Goal: Task Accomplishment & Management: Manage account settings

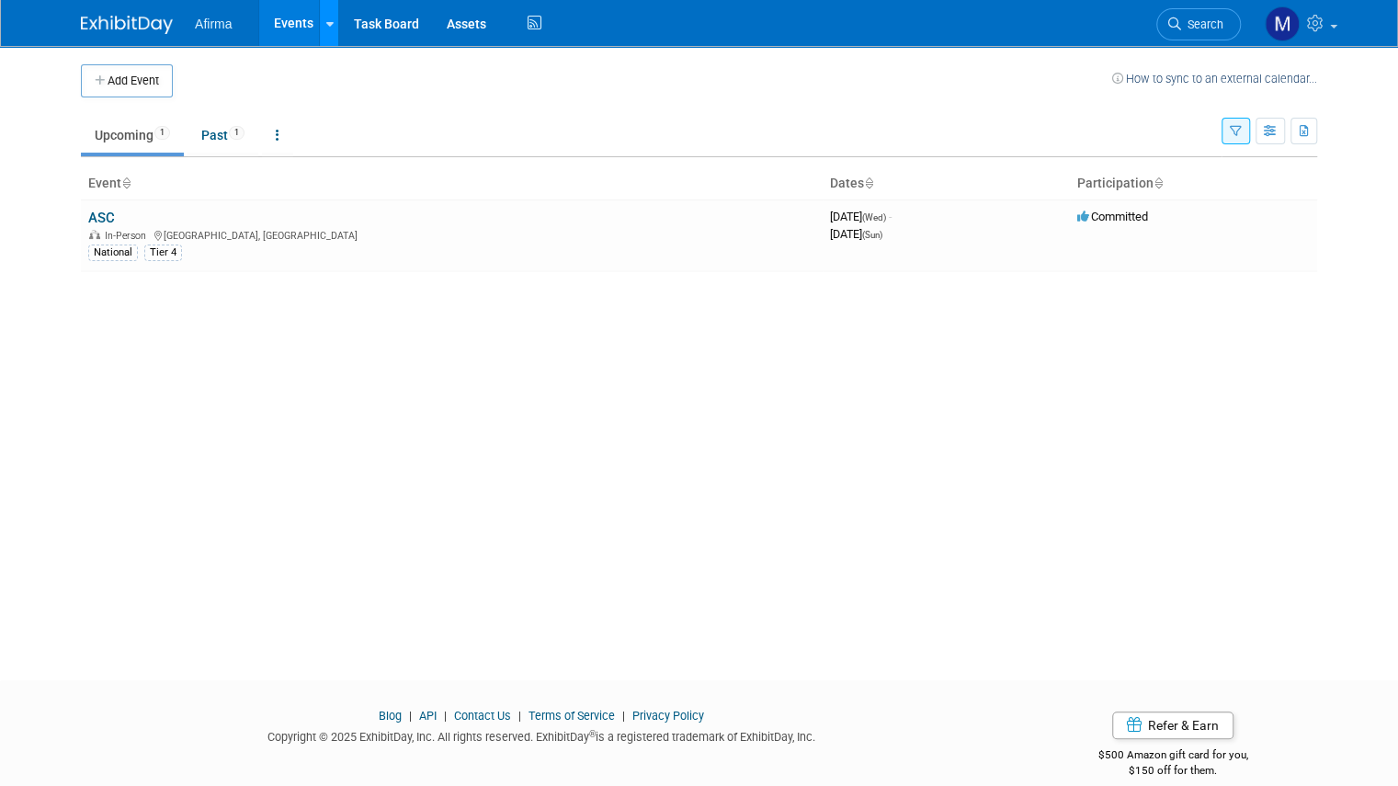
click at [319, 22] on link at bounding box center [328, 23] width 19 height 46
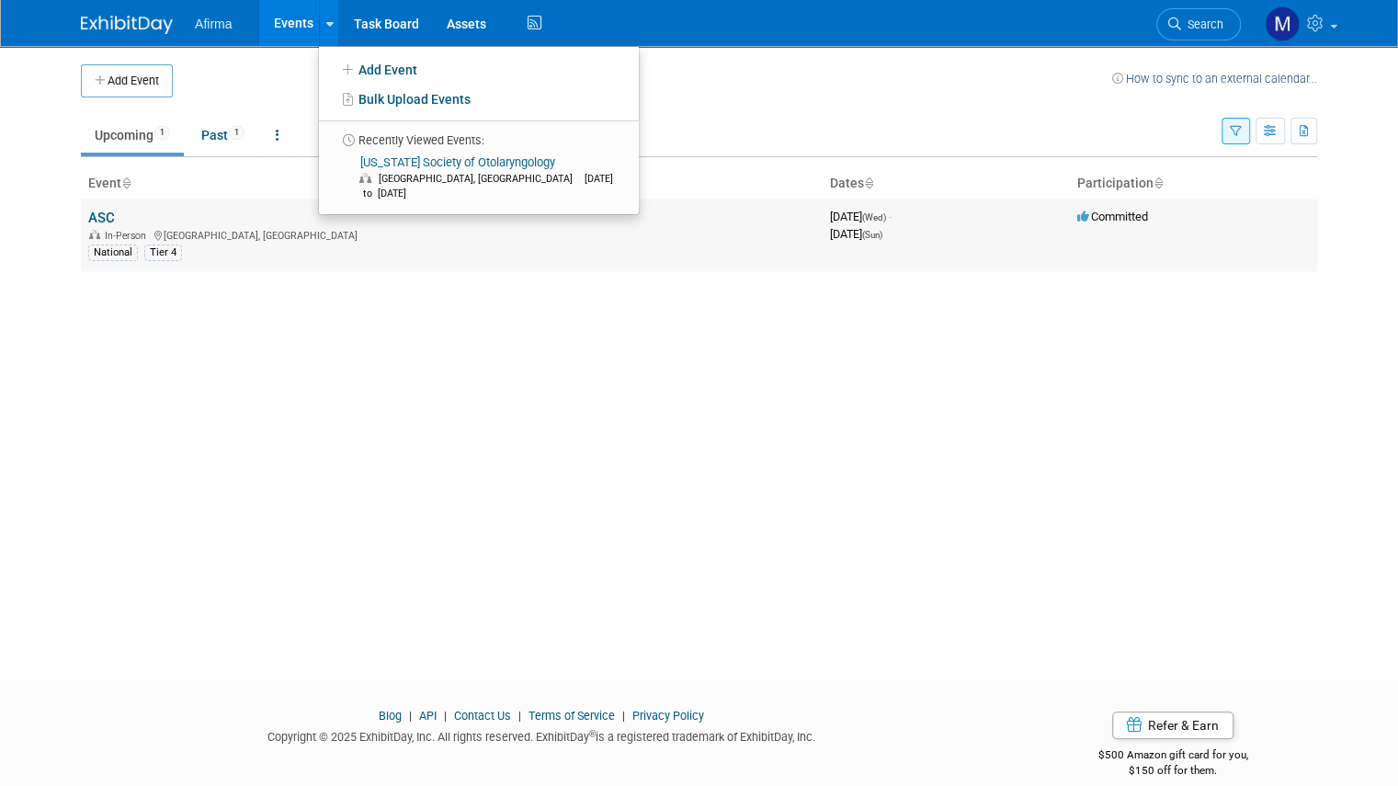
click at [273, 240] on div "In-Person [GEOGRAPHIC_DATA], [GEOGRAPHIC_DATA]" at bounding box center [451, 234] width 727 height 15
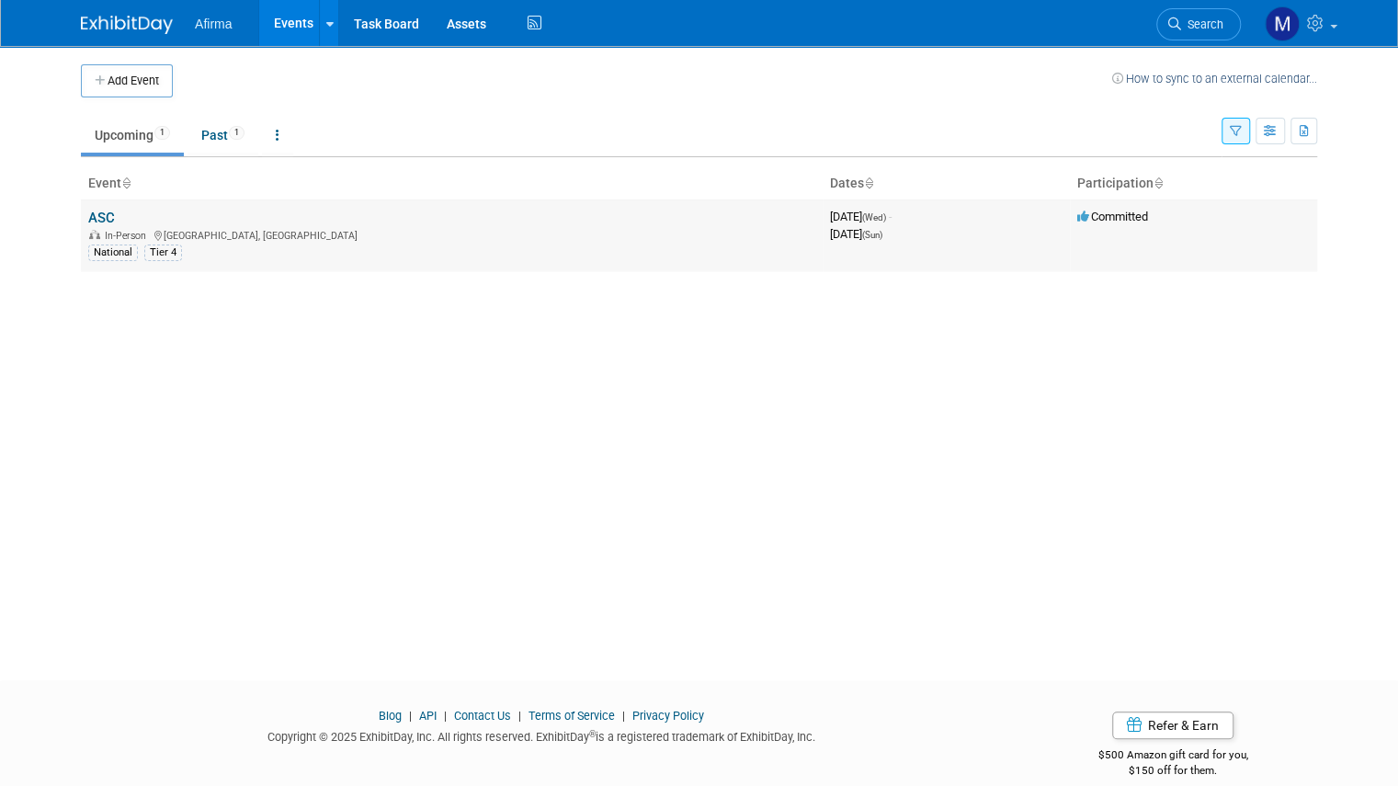
click at [273, 240] on div "In-Person [GEOGRAPHIC_DATA], [GEOGRAPHIC_DATA]" at bounding box center [451, 234] width 727 height 15
click at [273, 238] on div "In-Person [GEOGRAPHIC_DATA], [GEOGRAPHIC_DATA]" at bounding box center [451, 234] width 727 height 15
click at [89, 218] on link "ASC" at bounding box center [101, 218] width 27 height 17
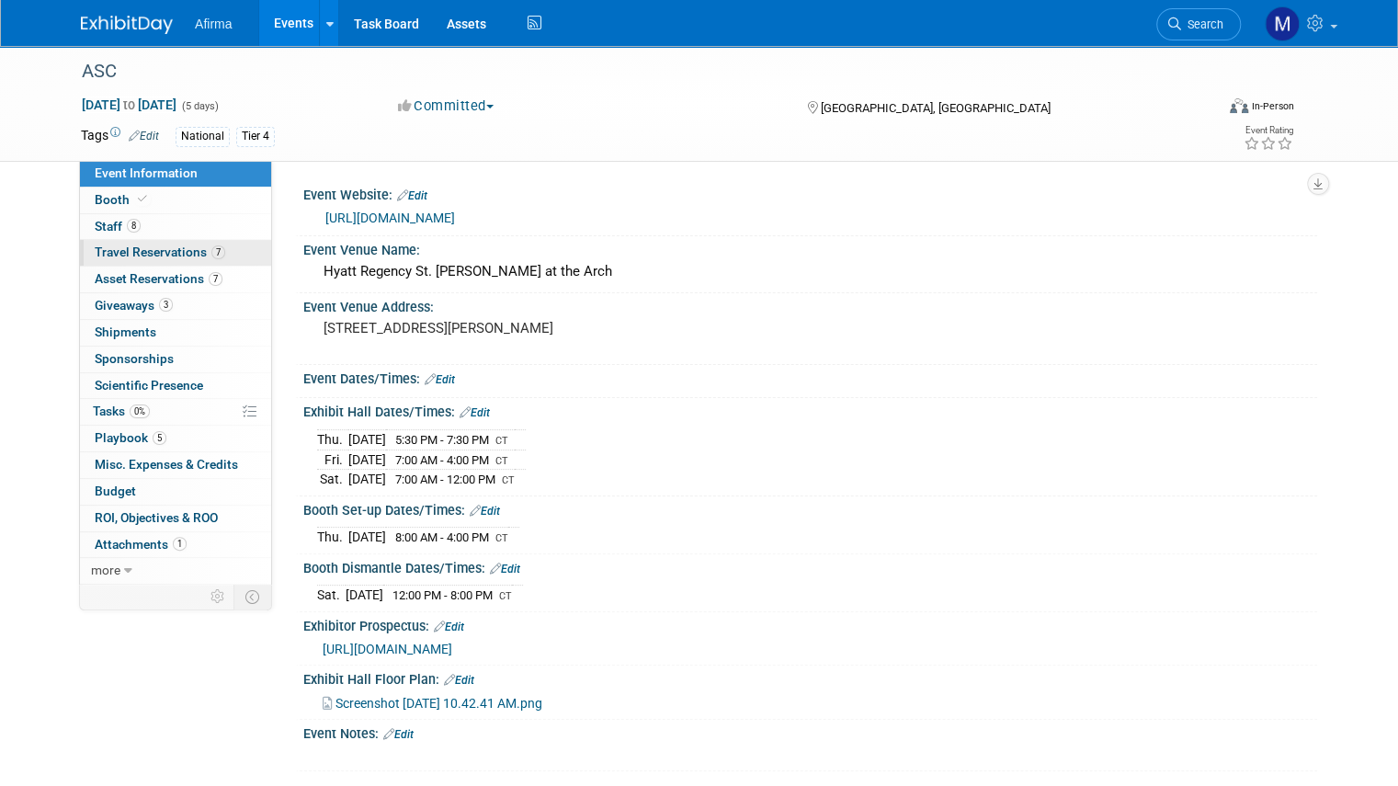
click at [211, 258] on span "7" at bounding box center [218, 252] width 14 height 14
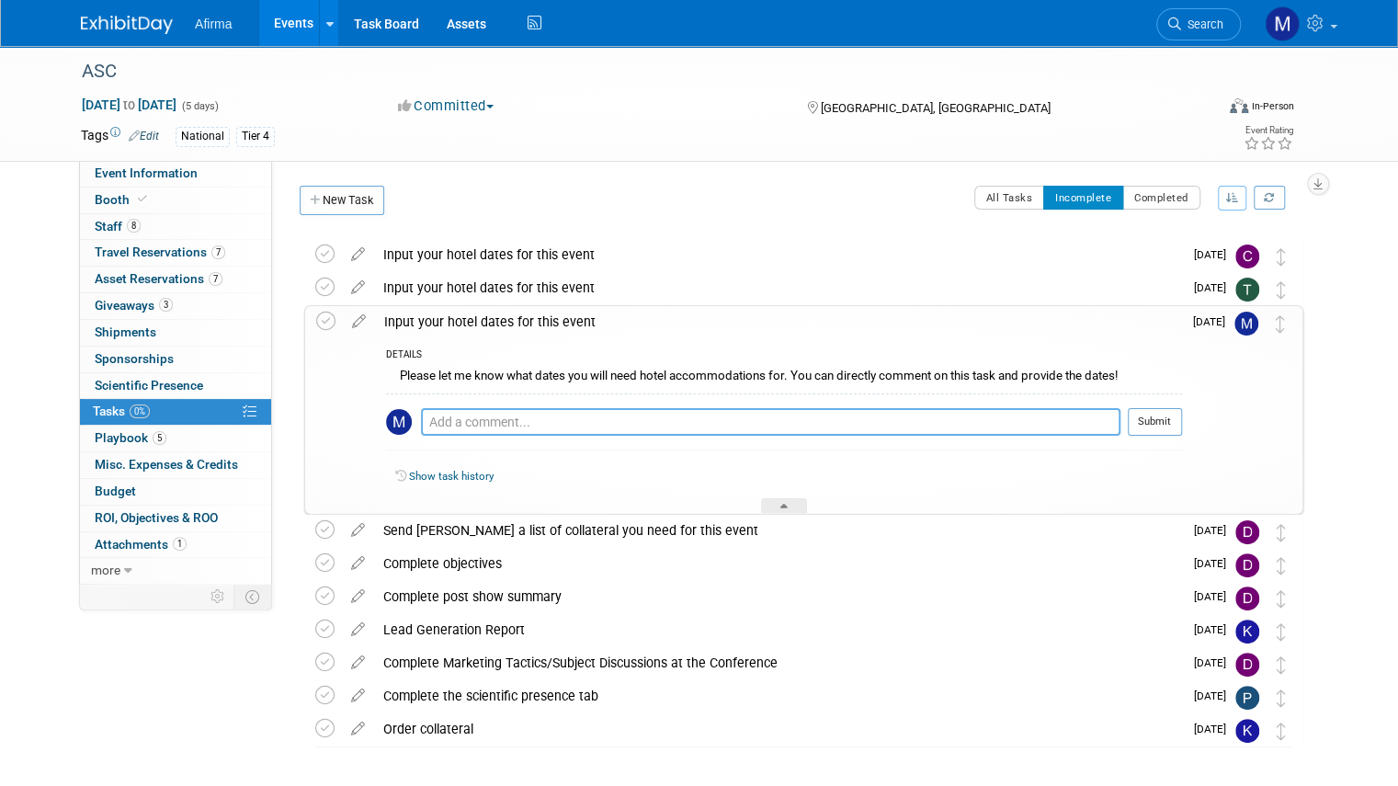
click at [469, 428] on textarea at bounding box center [771, 422] width 700 height 28
type textarea "I plan to attend 11/5-11/7"
click at [173, 168] on span "Event Information" at bounding box center [146, 172] width 103 height 15
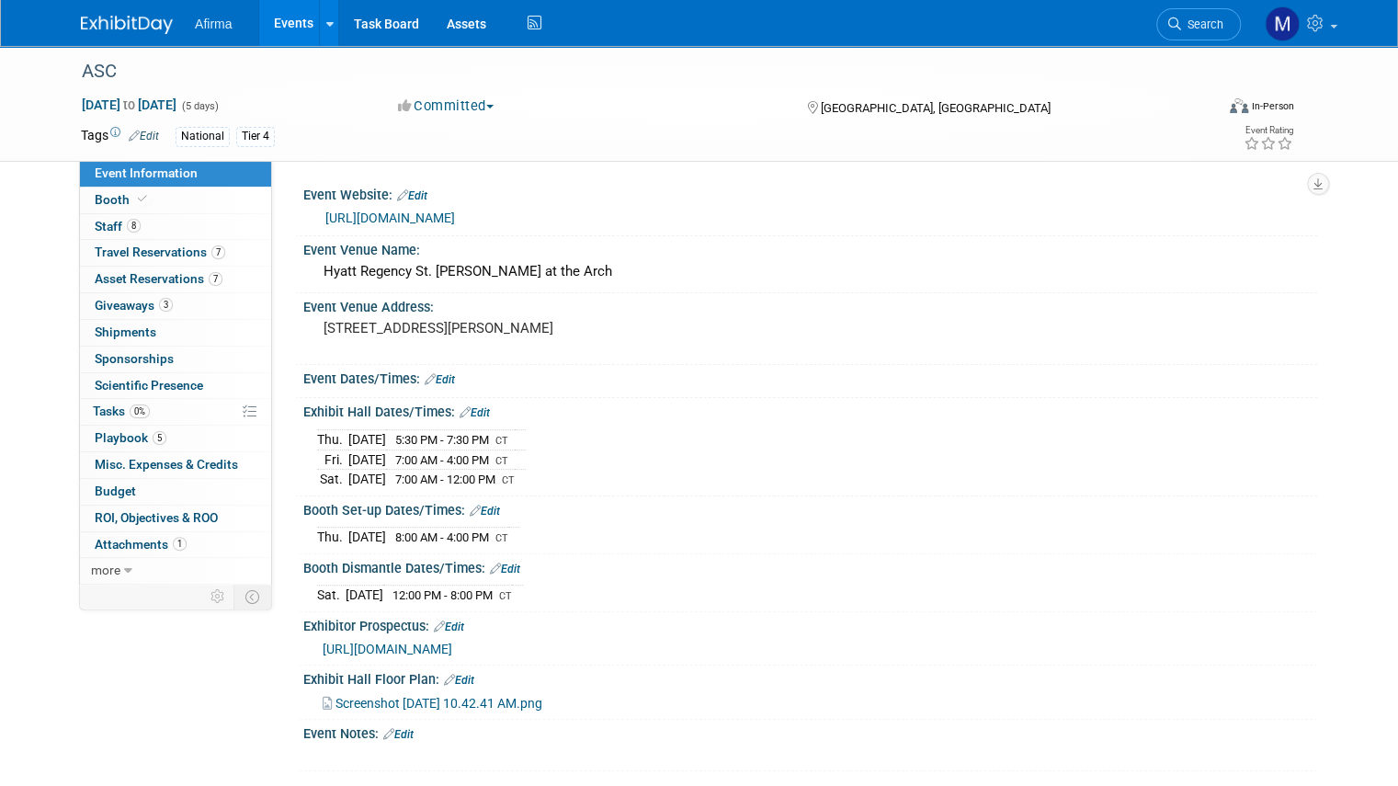
scroll to position [15, 0]
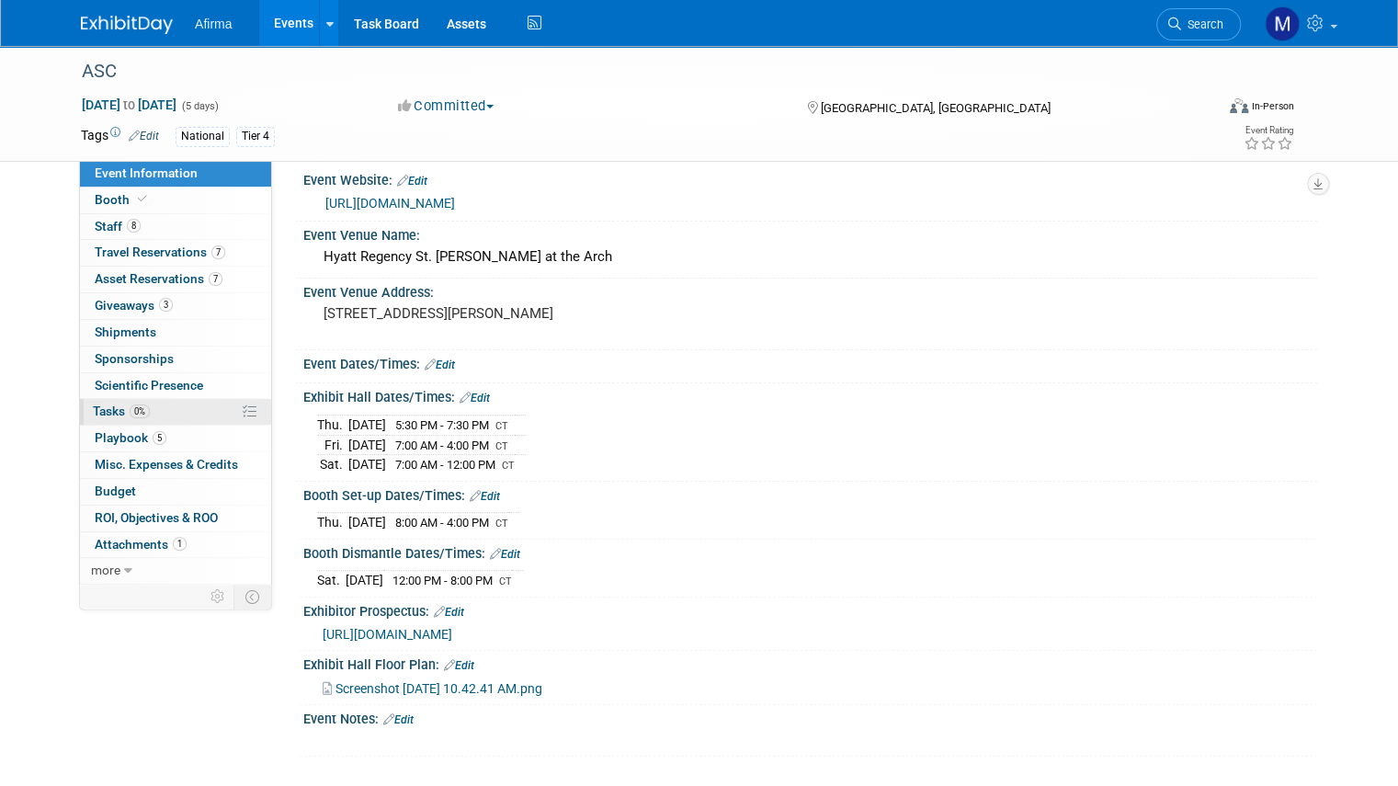
click at [94, 414] on span "Tasks 0%" at bounding box center [121, 411] width 57 height 15
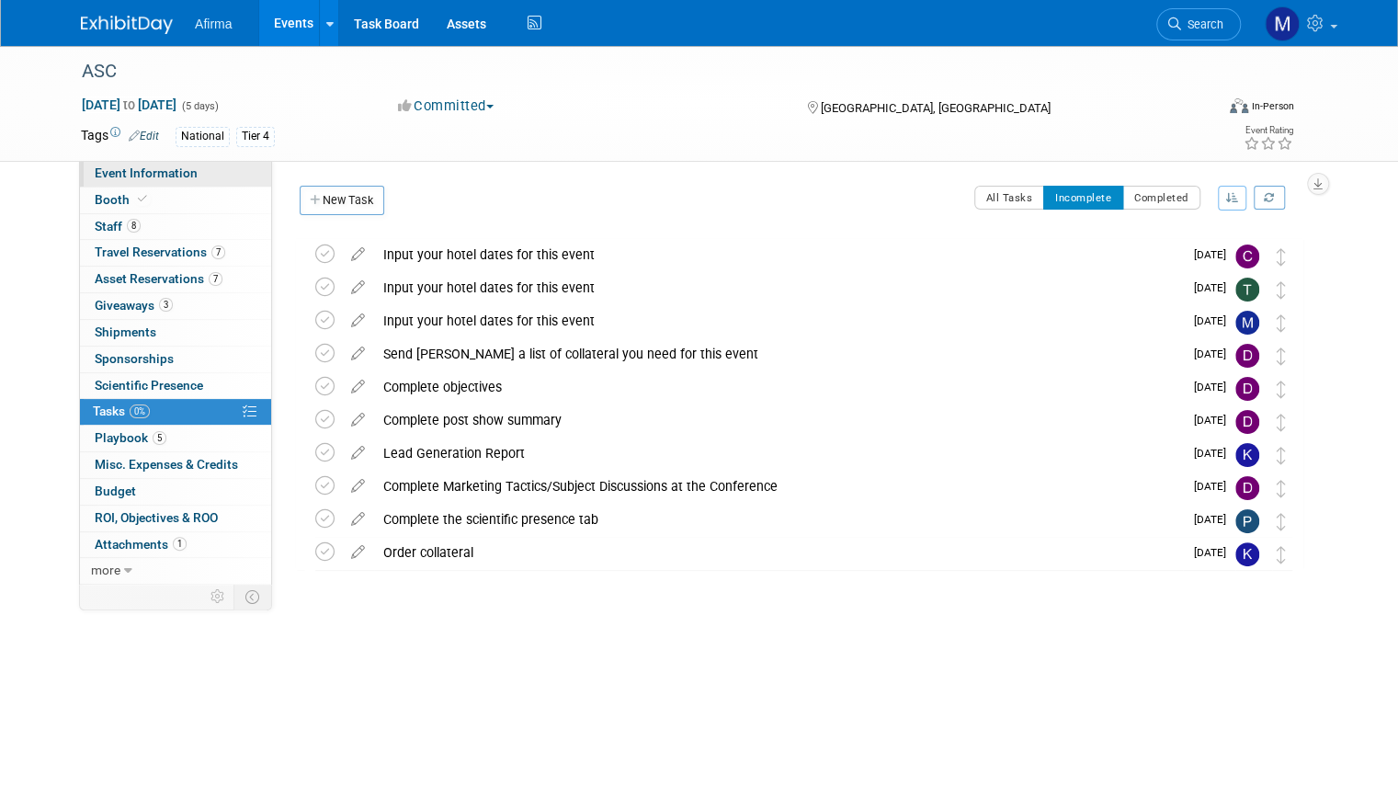
click at [149, 175] on span "Event Information" at bounding box center [146, 172] width 103 height 15
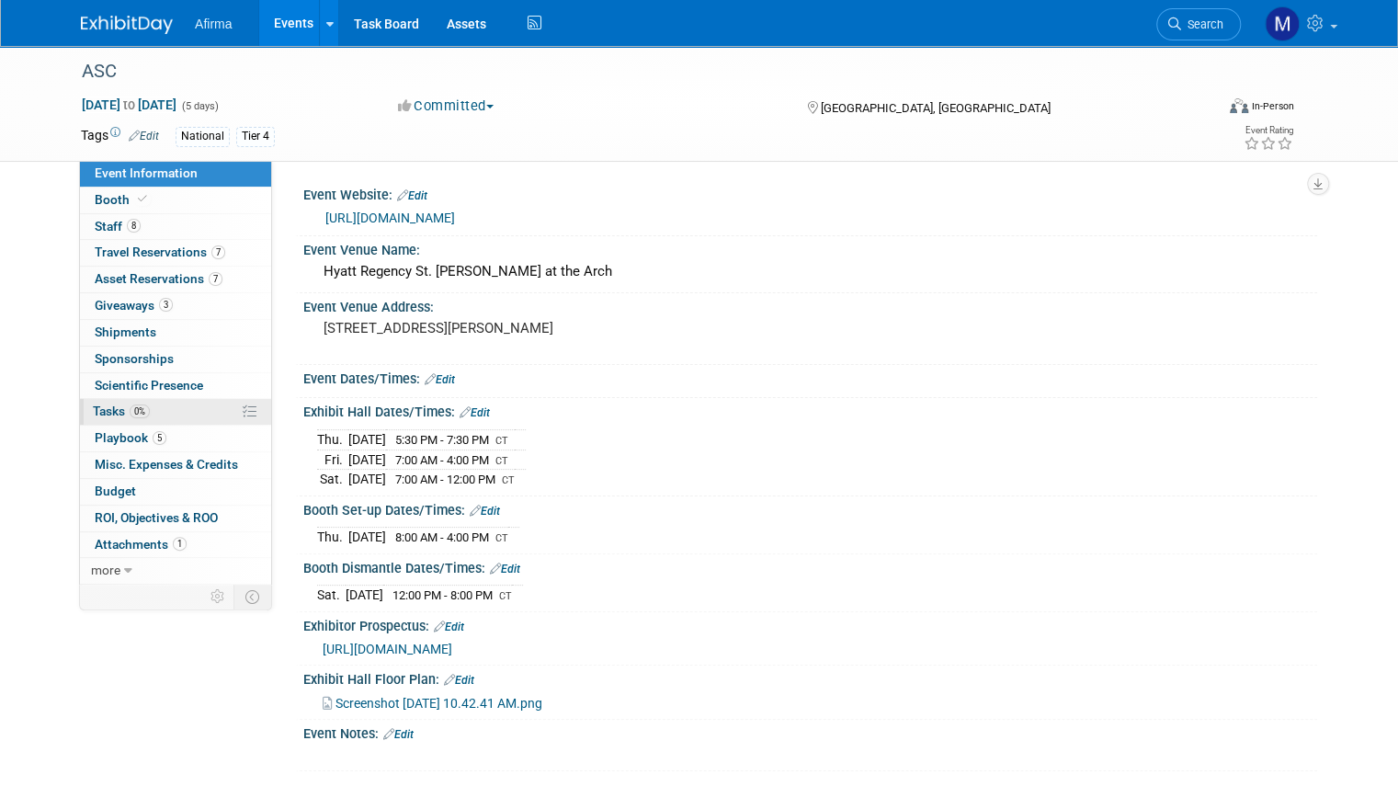
click at [110, 407] on span "Tasks 0%" at bounding box center [121, 411] width 57 height 15
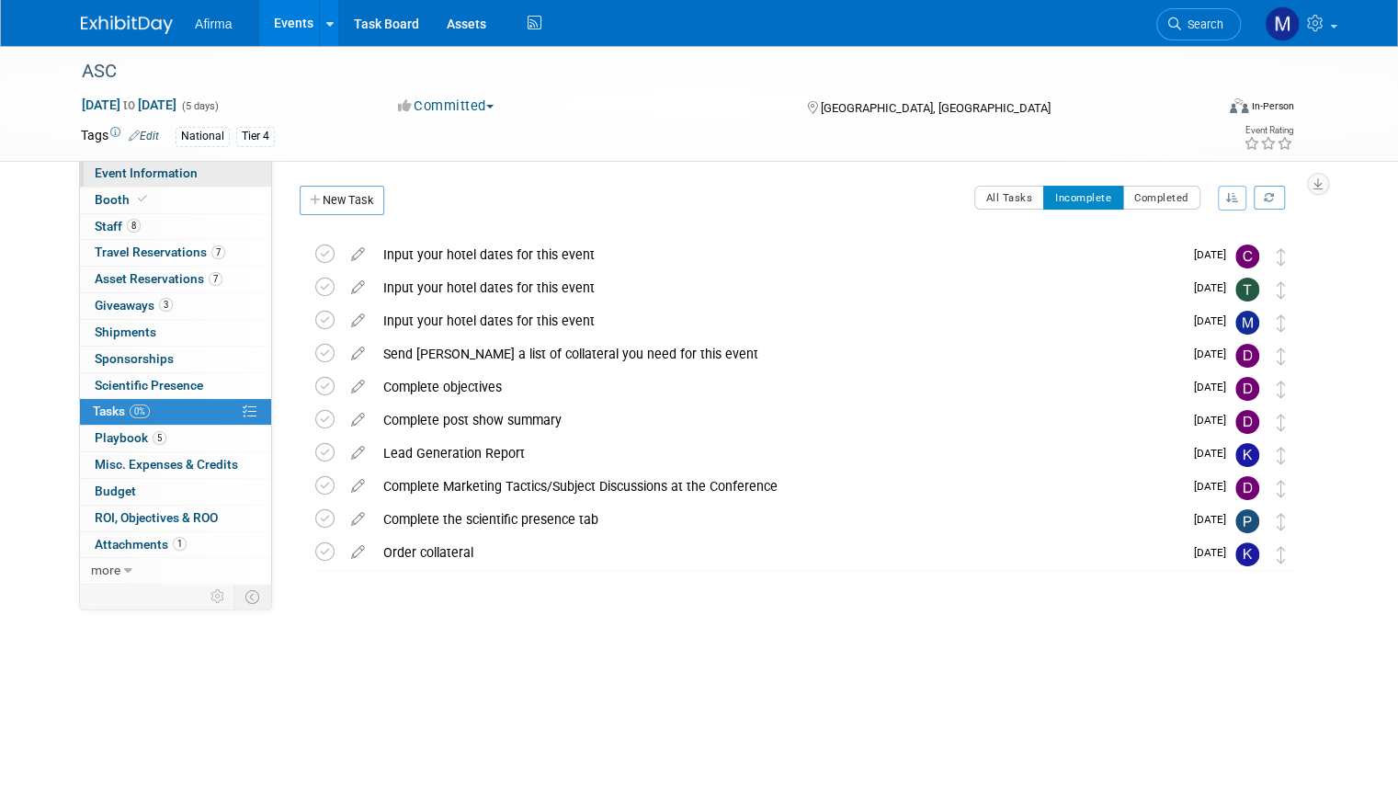
click at [138, 172] on span "Event Information" at bounding box center [146, 172] width 103 height 15
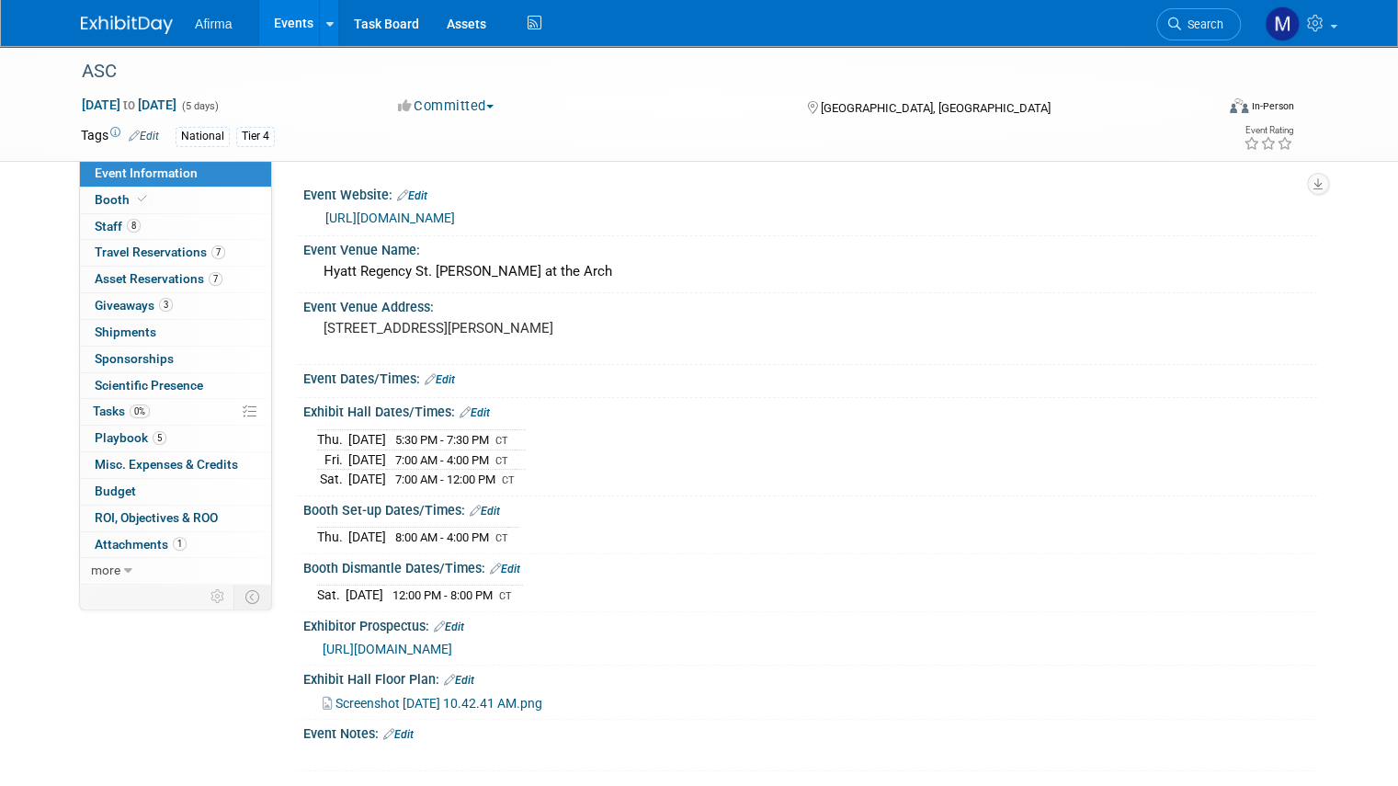
drag, startPoint x: 284, startPoint y: 414, endPoint x: 571, endPoint y: 468, distance: 291.9
click at [571, 468] on div "Exhibit Hall Dates/Times: Edit Thu. Nov 6, 2025 5:30 PM - 7:30 PM CT Fri. Nov 7…" at bounding box center [806, 446] width 1022 height 97
copy div "Exhibit Hall Dates/Times: Edit"
click at [162, 407] on link "0% Tasks 0%" at bounding box center [175, 412] width 191 height 26
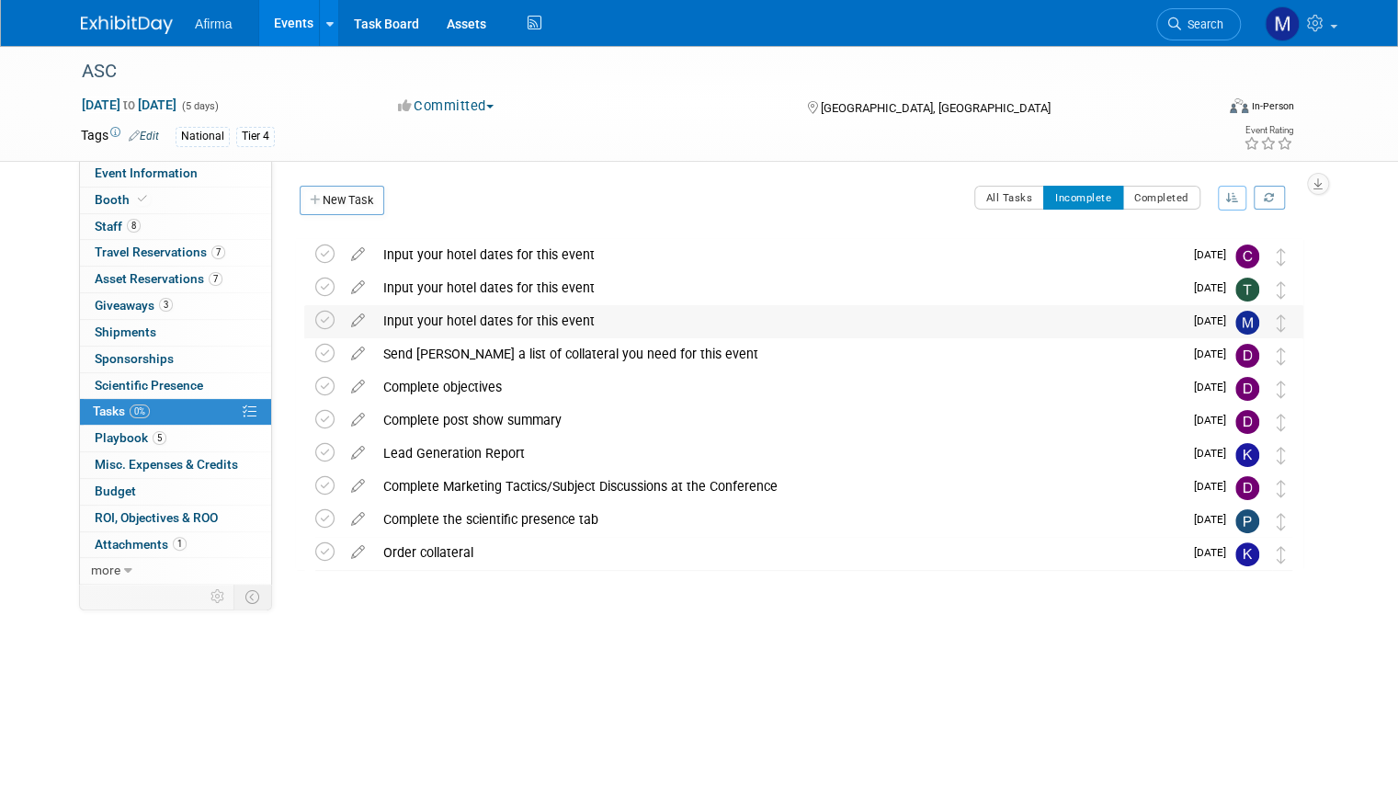
click at [652, 314] on div "Input your hotel dates for this event" at bounding box center [778, 320] width 809 height 31
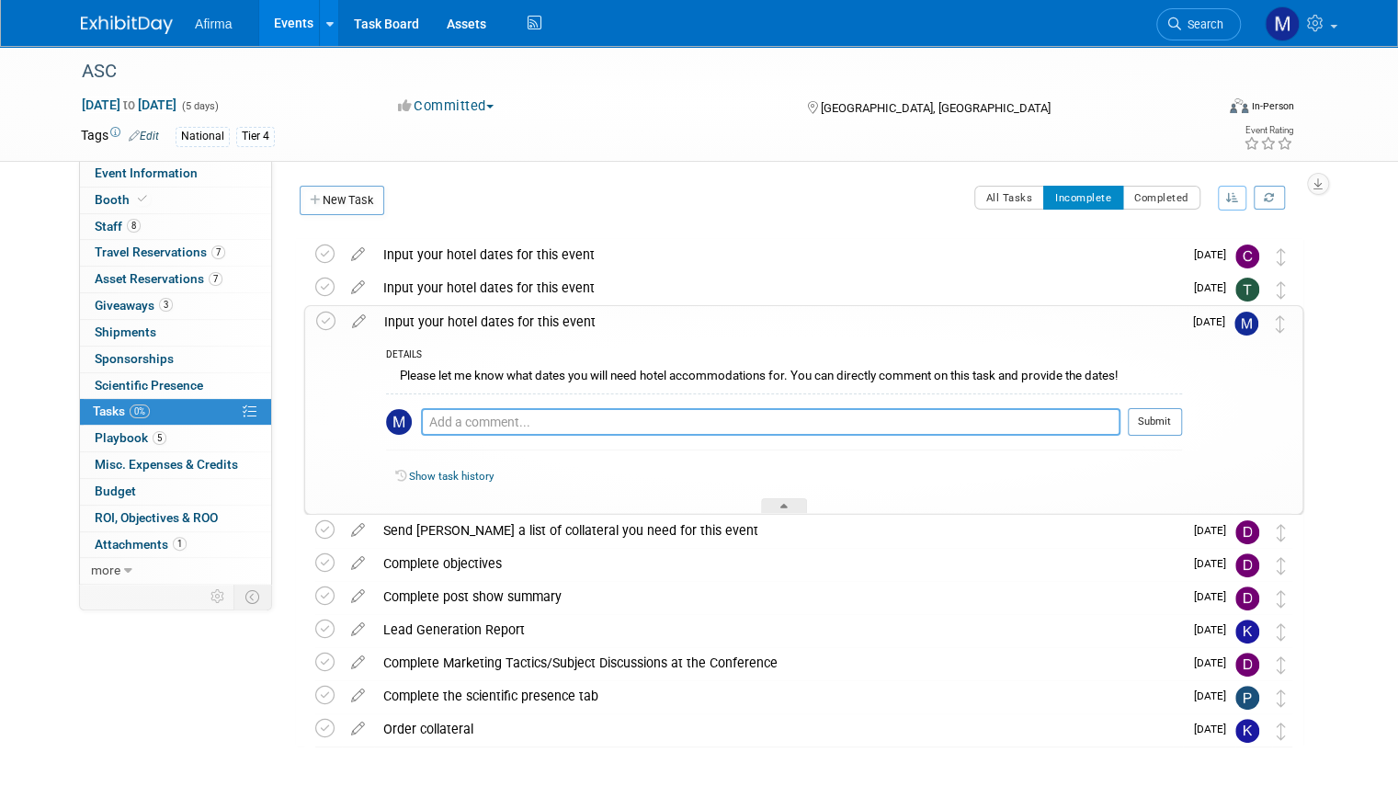
click at [605, 419] on textarea at bounding box center [771, 422] width 700 height 28
type textarea "Based on the exhibit times, I will need a hotel 11/6 -11/8. Thank you!"
click at [1180, 429] on button "Submit" at bounding box center [1155, 422] width 54 height 28
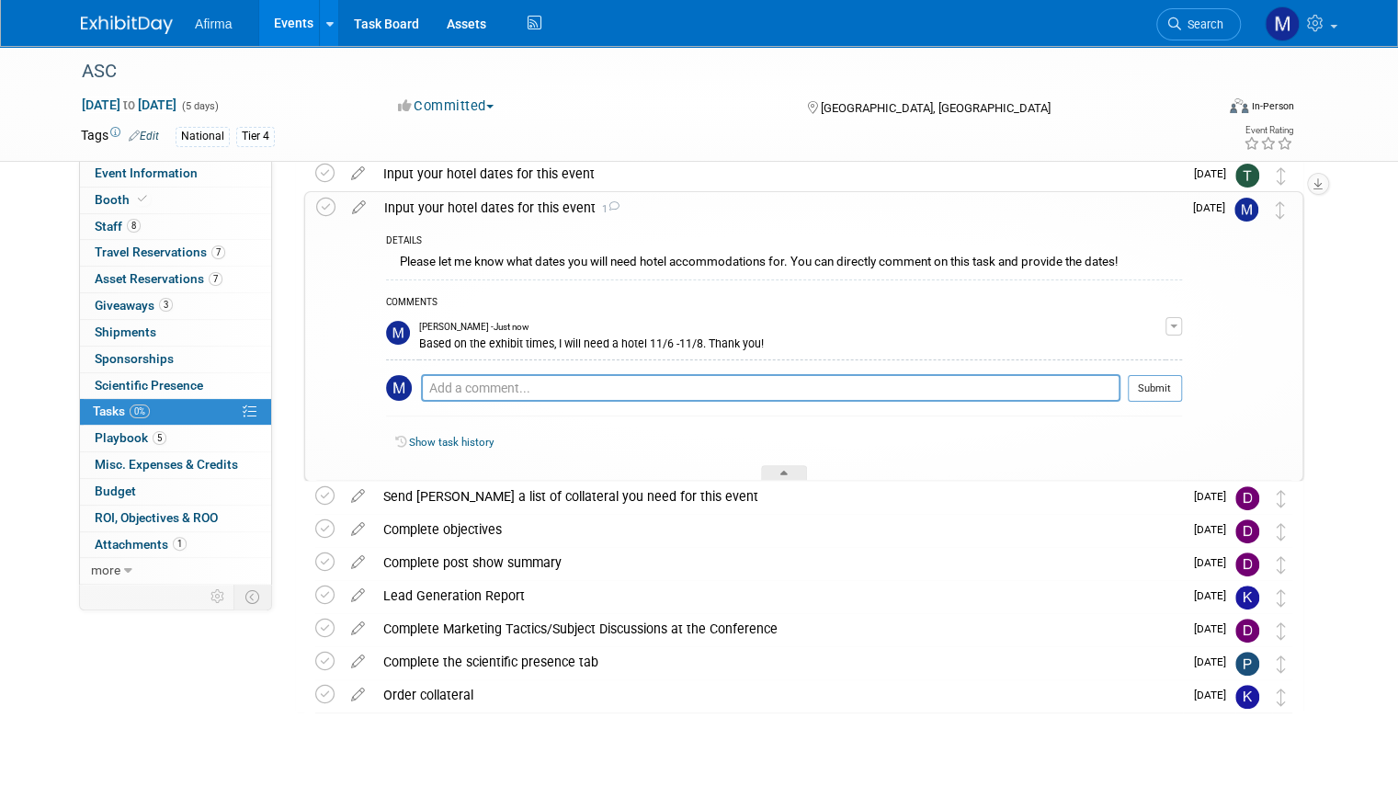
scroll to position [152, 0]
